Goal: Transaction & Acquisition: Obtain resource

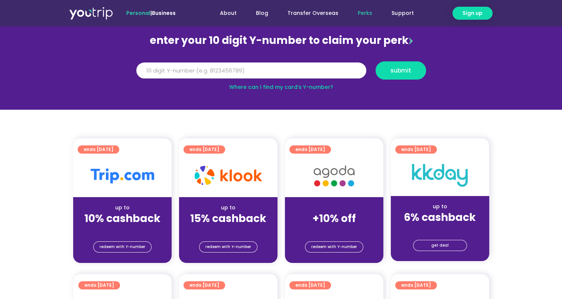
scroll to position [37, 0]
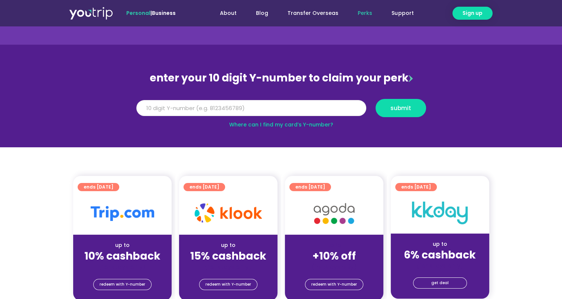
click at [315, 113] on input "Y Number" at bounding box center [251, 108] width 230 height 16
click at [286, 125] on link "Where can I find my card’s Y-number?" at bounding box center [281, 124] width 104 height 7
click at [219, 104] on input "Y Number" at bounding box center [251, 108] width 230 height 16
type input "8135156962"
click at [404, 105] on span "submit" at bounding box center [400, 108] width 21 height 6
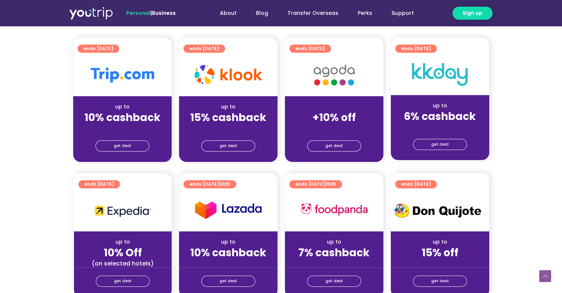
scroll to position [149, 0]
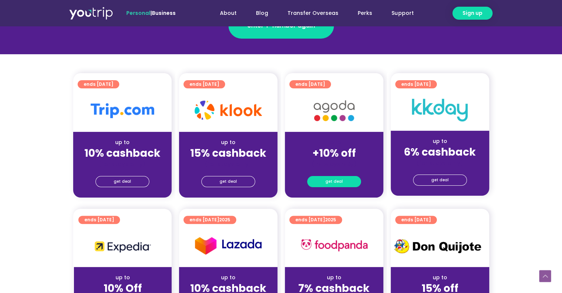
click at [325, 178] on link "get deal" at bounding box center [334, 181] width 54 height 11
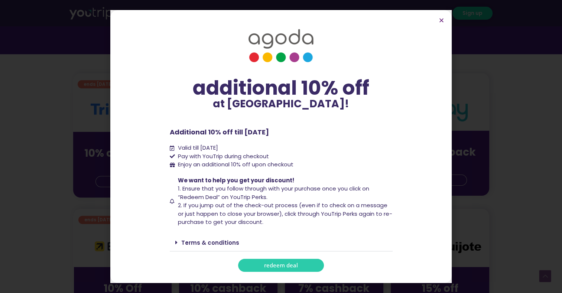
click at [297, 263] on span "redeem deal" at bounding box center [281, 266] width 34 height 6
click at [442, 19] on icon "Close" at bounding box center [442, 20] width 6 height 6
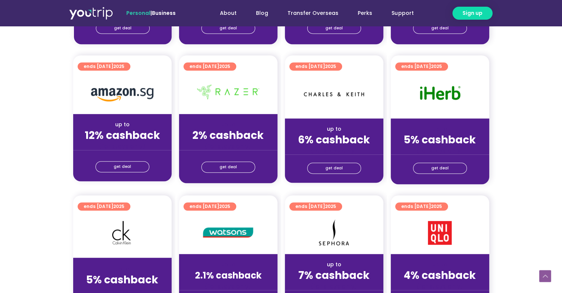
scroll to position [483, 0]
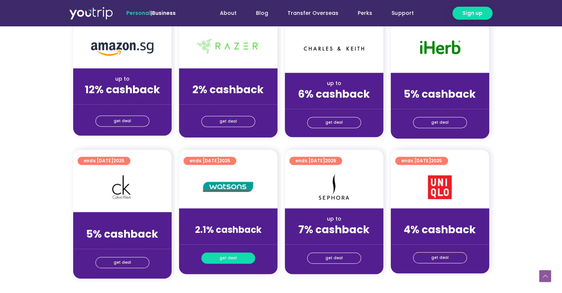
click at [227, 256] on span "get deal" at bounding box center [227, 258] width 17 height 10
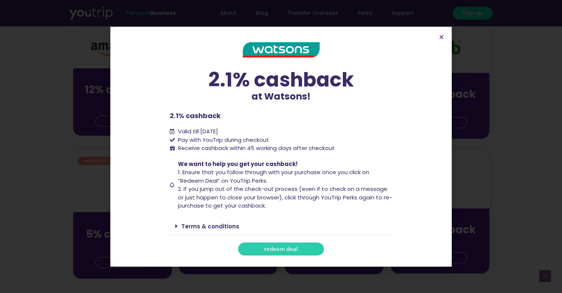
click at [272, 247] on span "redeem deal" at bounding box center [281, 249] width 34 height 6
click at [441, 35] on icon "Close" at bounding box center [442, 37] width 6 height 6
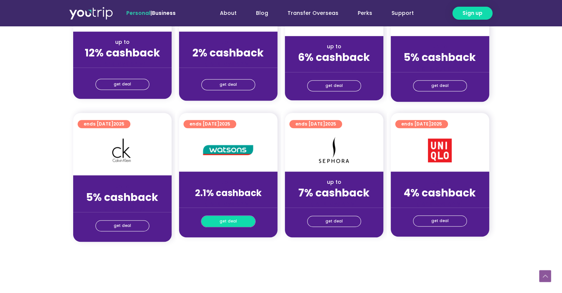
scroll to position [554, 0]
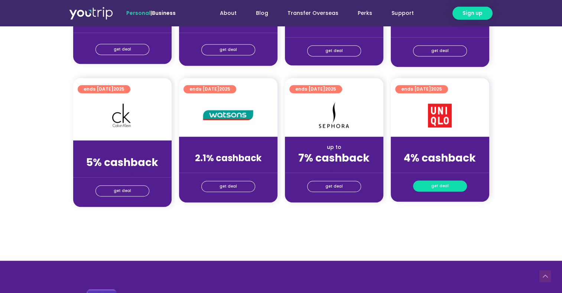
click at [448, 188] on link "get deal" at bounding box center [440, 185] width 54 height 11
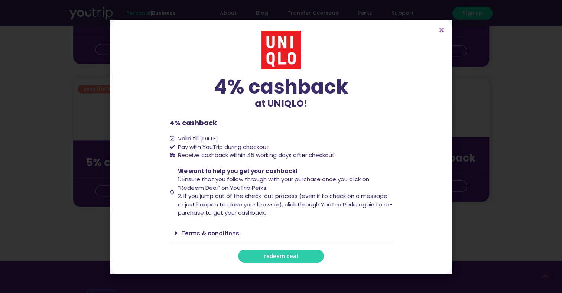
click at [274, 257] on span "redeem deal" at bounding box center [281, 256] width 34 height 6
click at [440, 31] on icon "Close" at bounding box center [442, 30] width 6 height 6
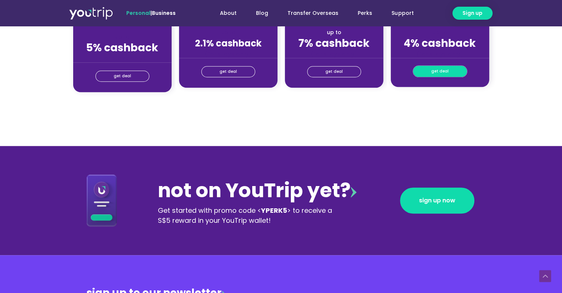
scroll to position [706, 0]
